Goal: Obtain resource: Obtain resource

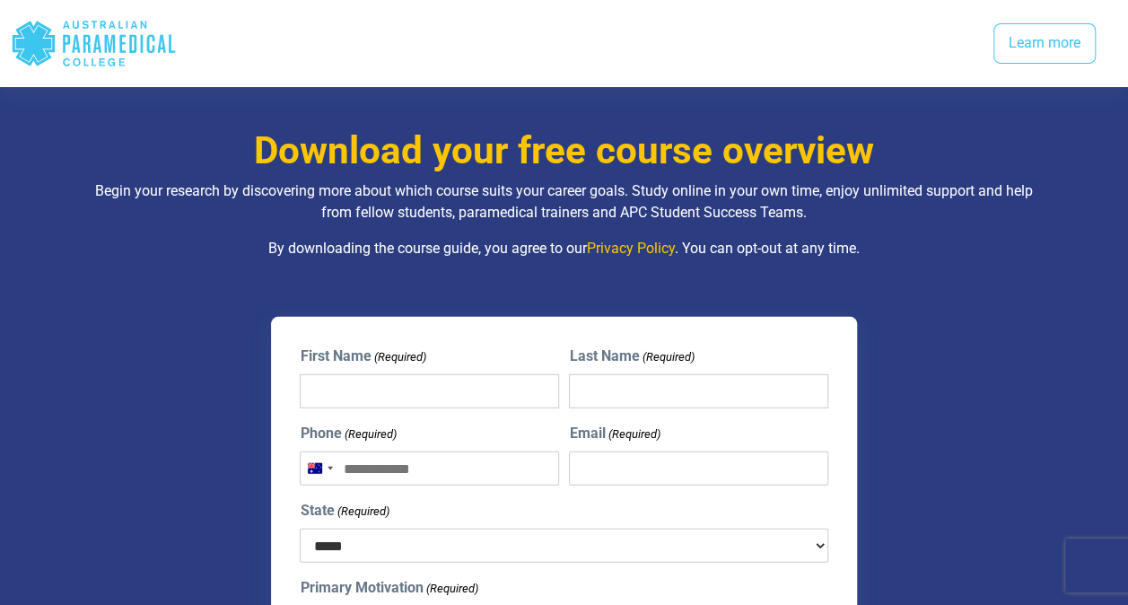
scroll to position [2370, 0]
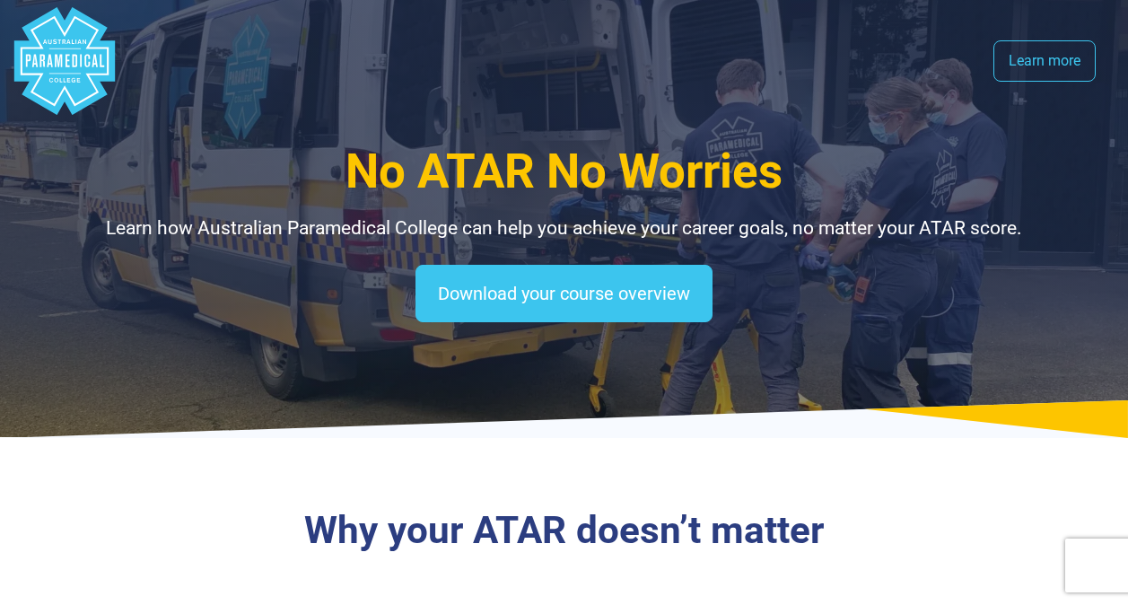
select select "**********"
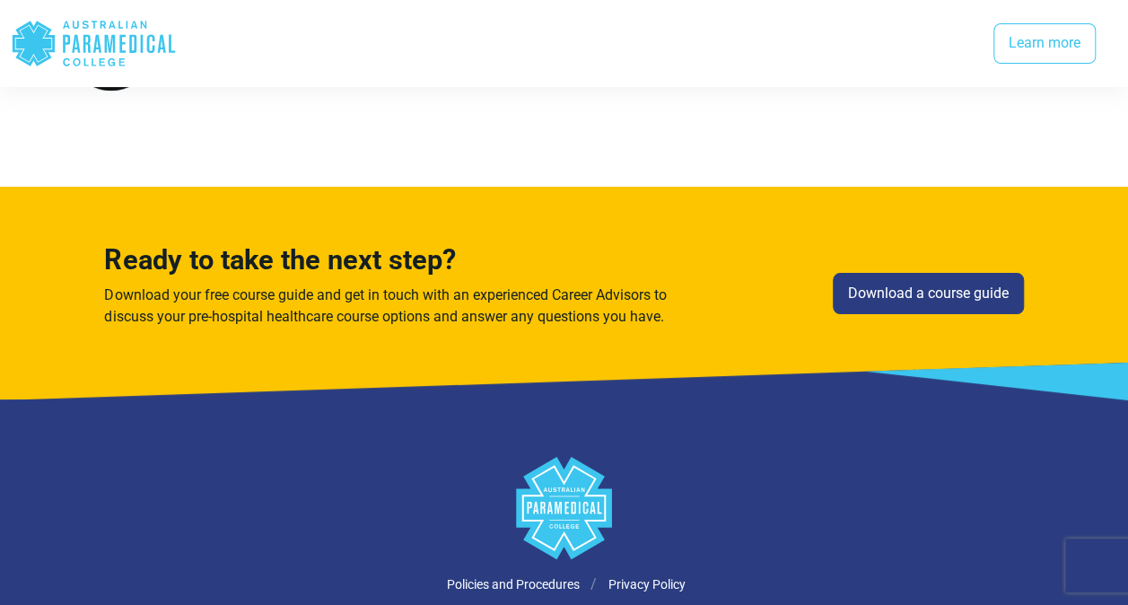
scroll to position [3303, 0]
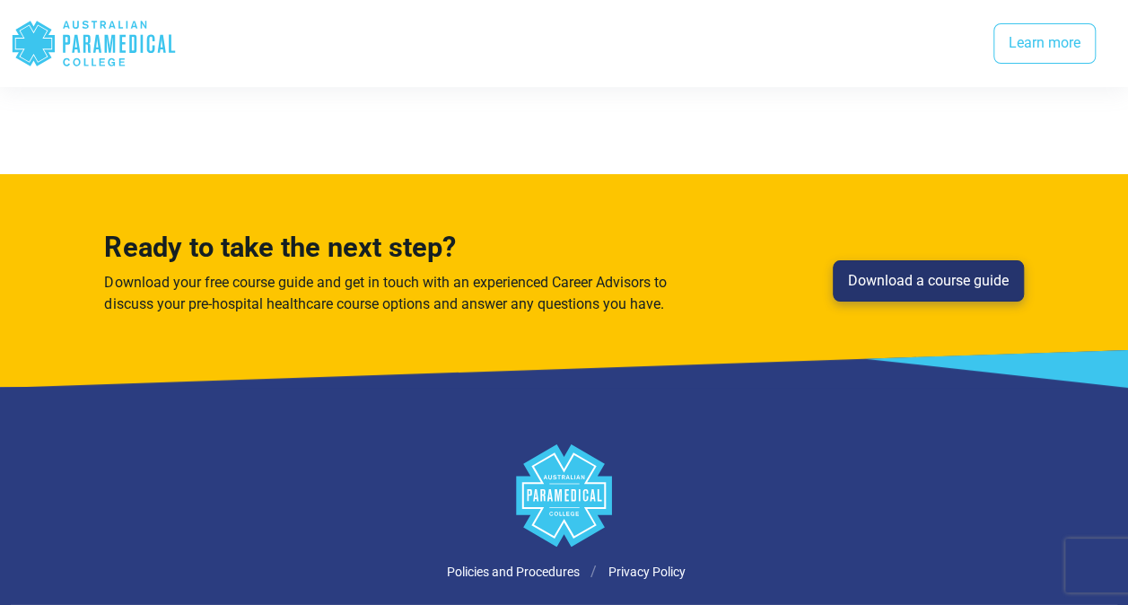
click at [964, 296] on link "Download a course guide" at bounding box center [928, 280] width 191 height 41
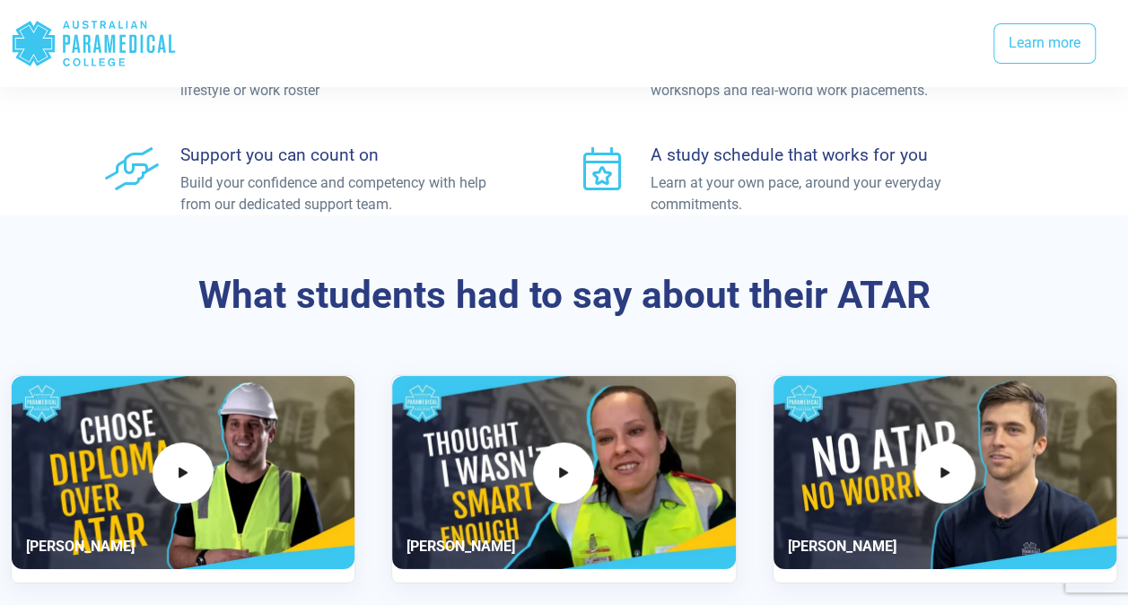
scroll to position [2587, 0]
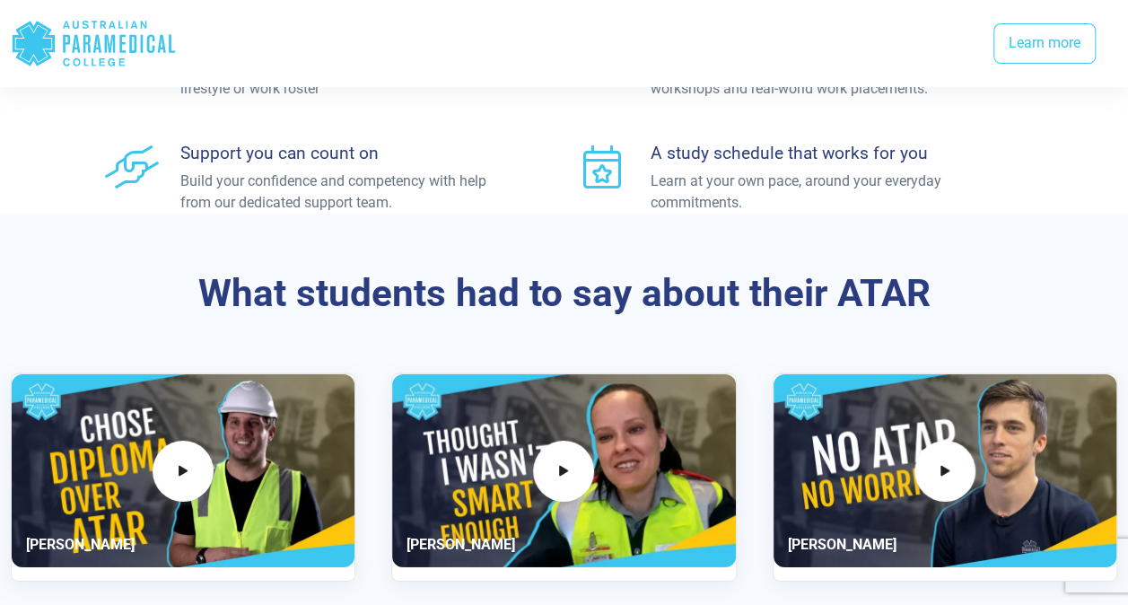
scroll to position [3303, 0]
